Goal: Information Seeking & Learning: Check status

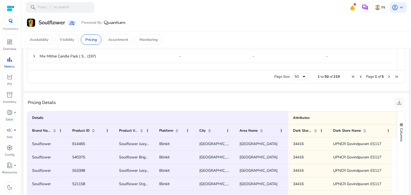
scroll to position [293, 0]
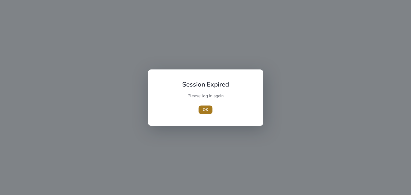
click at [204, 106] on span "button" at bounding box center [205, 109] width 14 height 13
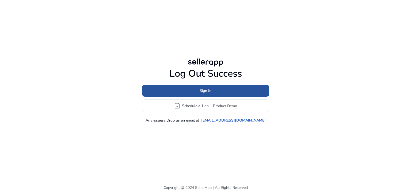
click at [220, 93] on span at bounding box center [205, 90] width 127 height 13
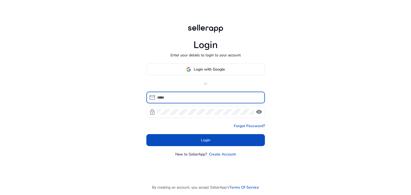
type input "**********"
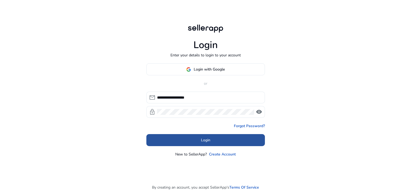
click at [239, 144] on span at bounding box center [205, 140] width 118 height 13
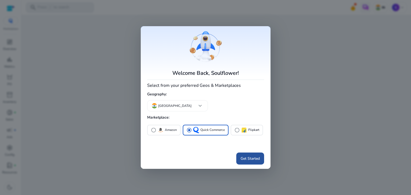
click at [245, 157] on span "Get Started" at bounding box center [249, 159] width 19 height 6
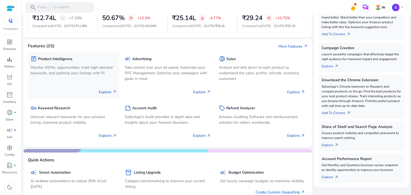
scroll to position [111, 0]
click at [9, 60] on span "bar_chart" at bounding box center [9, 59] width 6 height 6
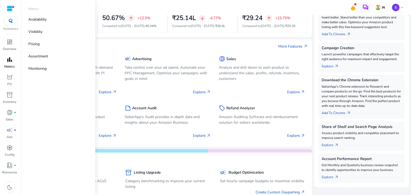
click at [9, 60] on span "bar_chart" at bounding box center [9, 59] width 6 height 6
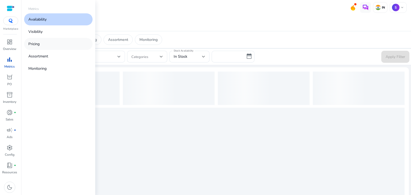
click at [41, 43] on link "Pricing" at bounding box center [58, 44] width 68 height 12
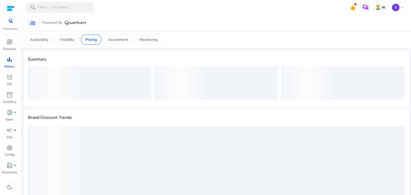
drag, startPoint x: 186, startPoint y: 84, endPoint x: 304, endPoint y: 116, distance: 122.3
click at [304, 116] on div "Brand Discount Trends" at bounding box center [216, 174] width 376 height 123
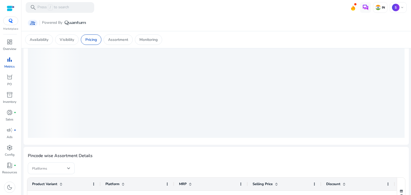
scroll to position [96, 0]
click at [156, 115] on div "loading" at bounding box center [216, 83] width 376 height 107
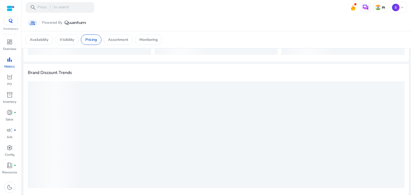
scroll to position [43, 0]
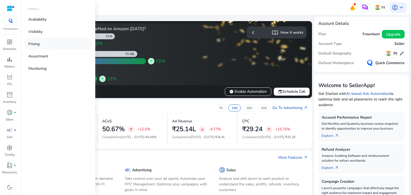
click at [38, 46] on p "Pricing" at bounding box center [33, 44] width 11 height 6
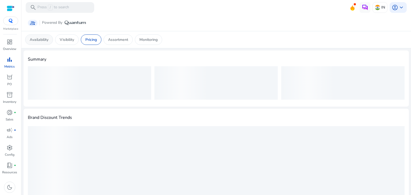
click at [34, 36] on div "Availability" at bounding box center [39, 39] width 28 height 10
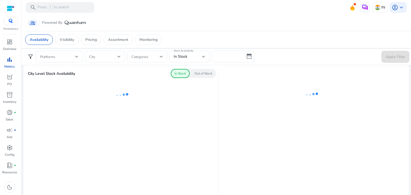
click at [252, 109] on ng-lottie at bounding box center [311, 95] width 169 height 35
